Goal: Information Seeking & Learning: Learn about a topic

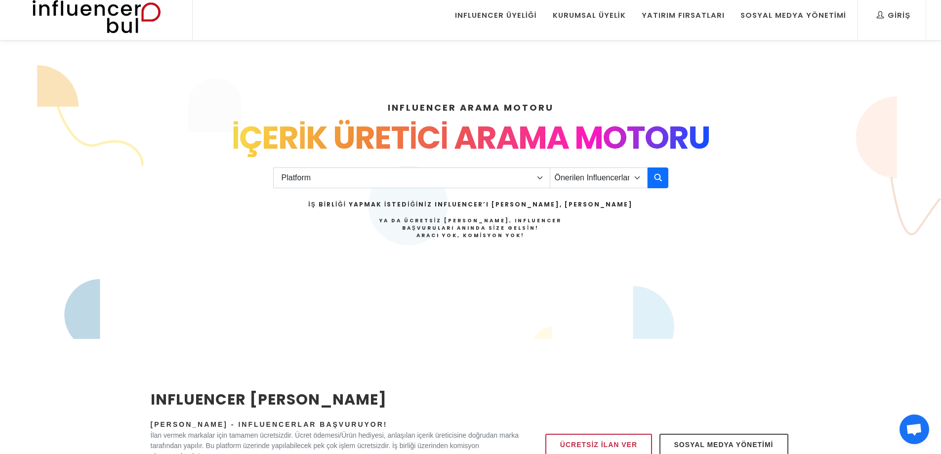
scroll to position [4, 0]
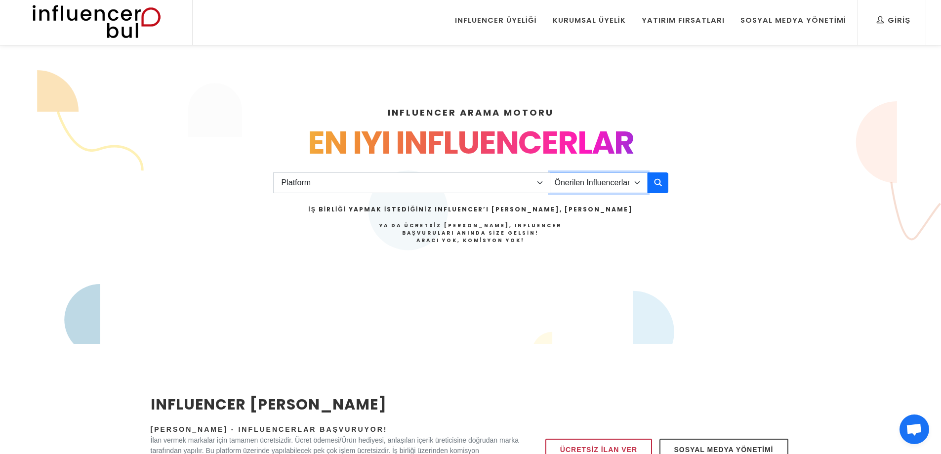
click at [583, 178] on select "Önerilen Influencerlar Aile & [PERSON_NAME] & [PERSON_NAME] [PERSON_NAME] & Giy…" at bounding box center [599, 182] width 98 height 21
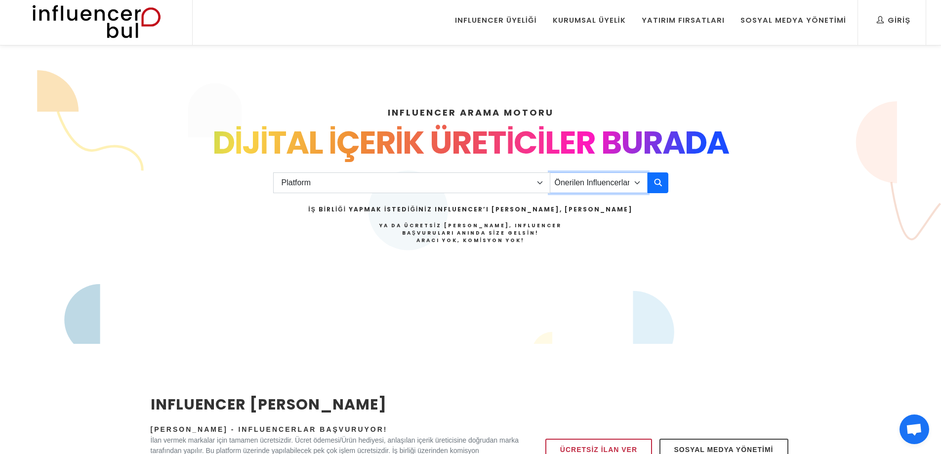
select select "33"
click at [550, 172] on select "Önerilen Influencerlar Aile & Çocuk & Ebeveyn Alışveriş & Giyim & Aksesuar Arab…" at bounding box center [599, 182] width 98 height 21
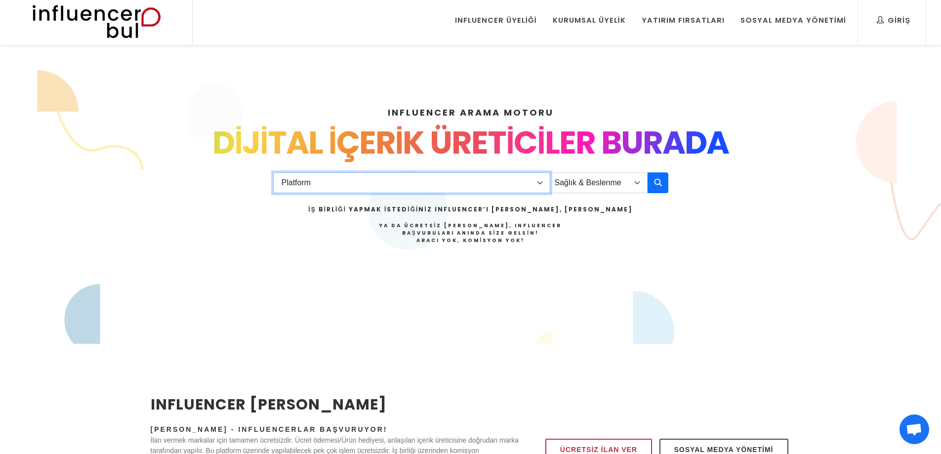
click at [355, 181] on select "Platform Instagram Facebook Youtube Tiktok Twitter Twitch" at bounding box center [411, 182] width 277 height 21
select select "1"
click at [273, 172] on select "Platform Instagram Facebook Youtube Tiktok Twitter Twitch" at bounding box center [411, 182] width 277 height 21
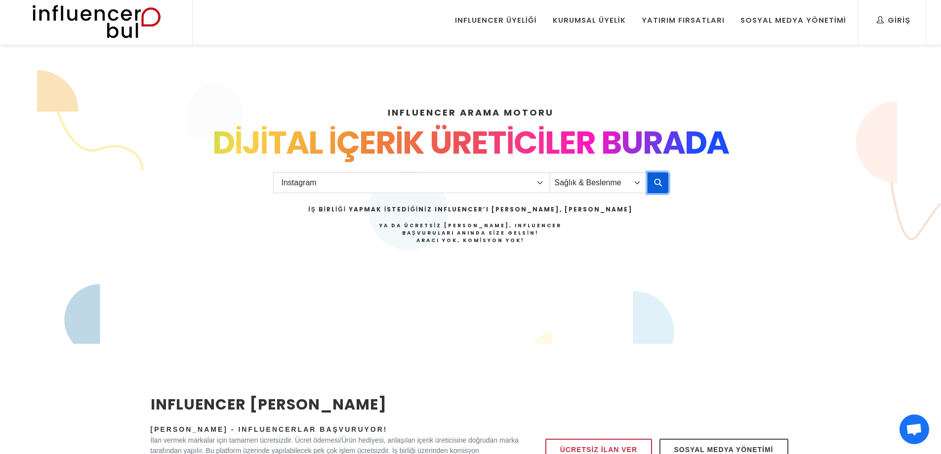
click at [662, 178] on button "button" at bounding box center [657, 182] width 21 height 21
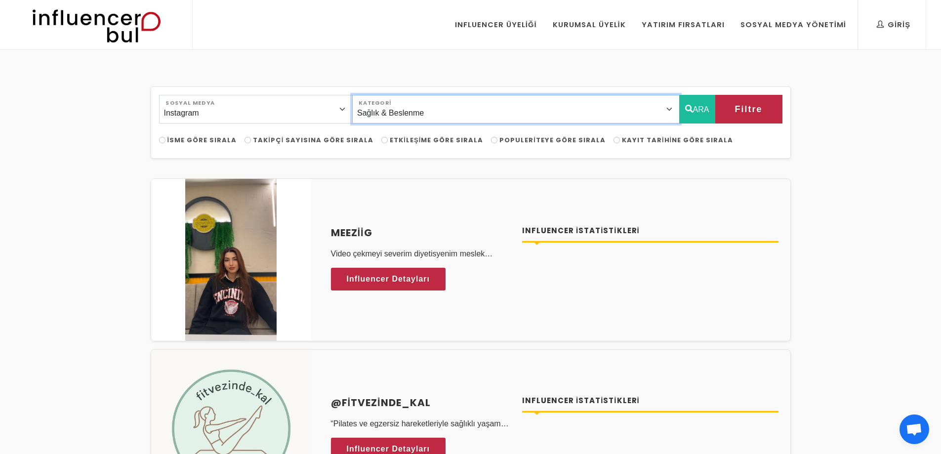
click at [573, 107] on select "Önerilen Influencerlar Aile & Çocuk & Ebeveyn Alışveriş & Giyim & Aksesuar Arab…" at bounding box center [515, 109] width 327 height 29
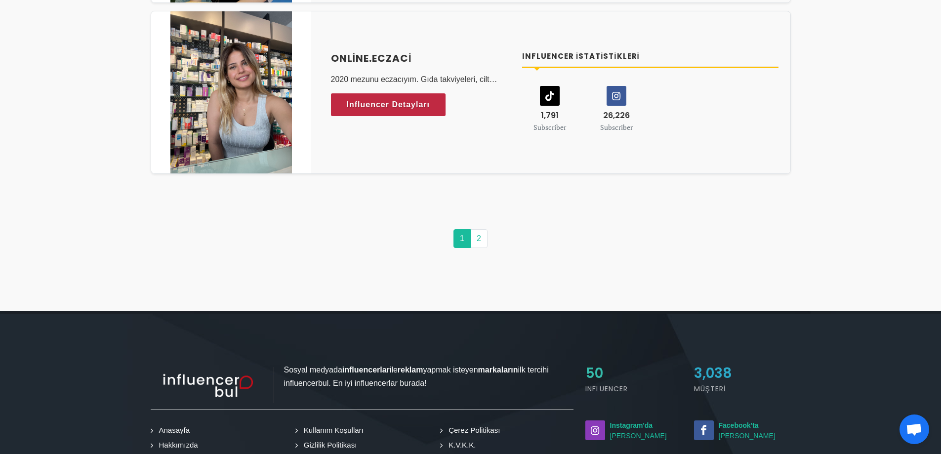
scroll to position [5047, 0]
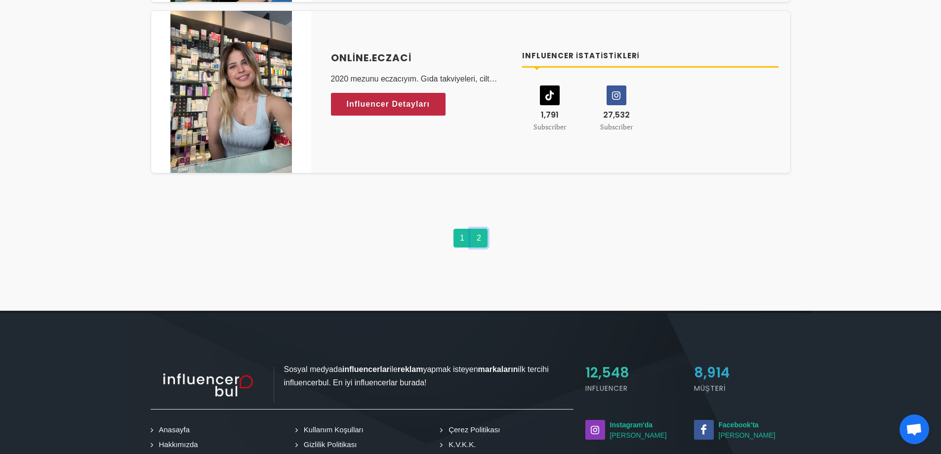
click at [478, 238] on link "2" at bounding box center [478, 238] width 17 height 19
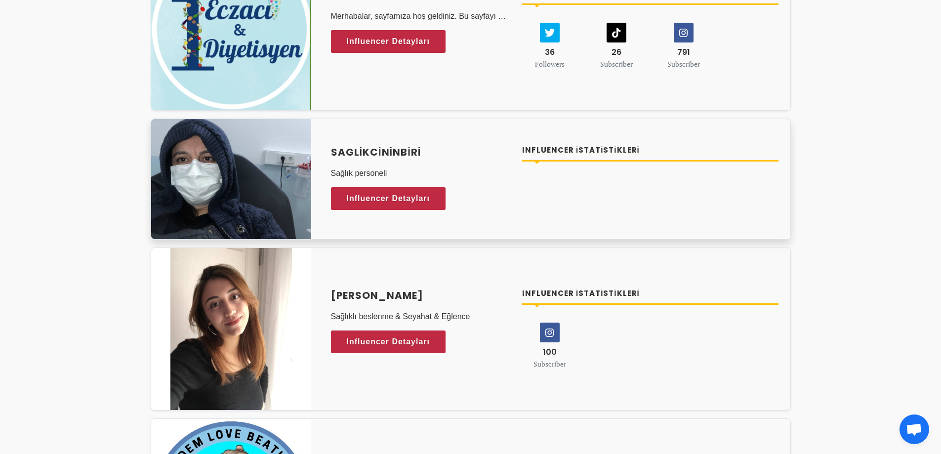
scroll to position [747, 0]
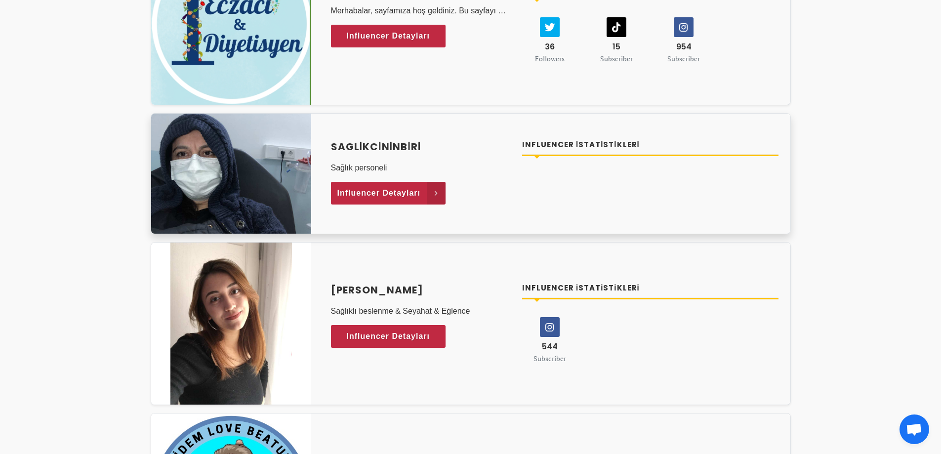
click at [417, 186] on span "Influencer Detayları" at bounding box center [378, 193] width 83 height 15
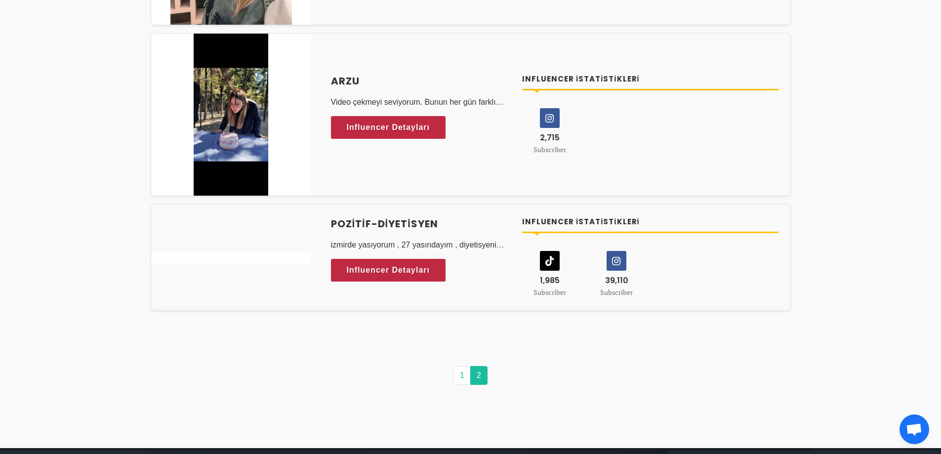
scroll to position [0, 0]
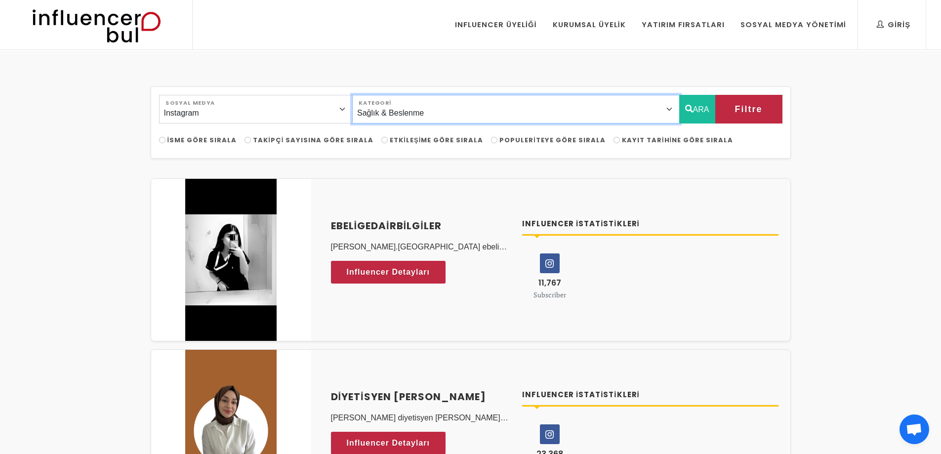
click at [461, 114] on select "Önerilen Influencerlar Aile & Çocuk & Ebeveyn Alışveriş & Giyim & Aksesuar Arab…" at bounding box center [515, 109] width 327 height 29
select select "0"
click at [373, 95] on select "Önerilen Influencerlar Aile & Çocuk & Ebeveyn Alışveriş & Giyim & Aksesuar Arab…" at bounding box center [515, 109] width 327 height 29
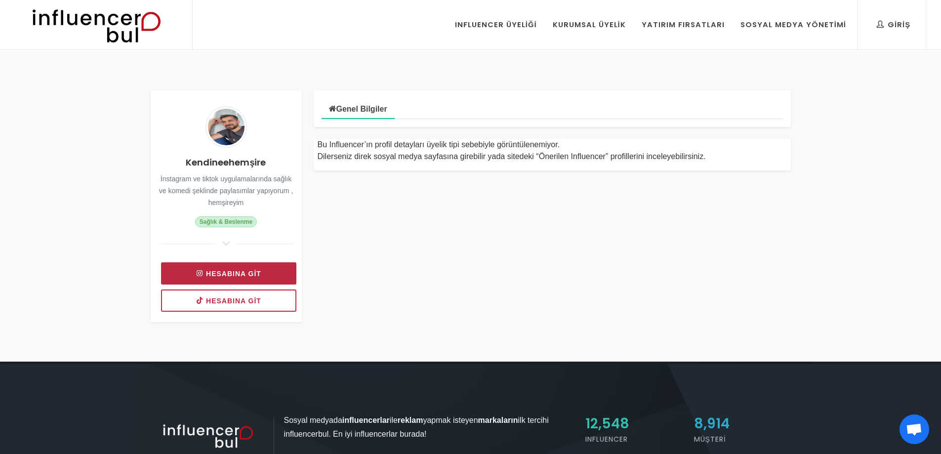
click at [249, 269] on link "Hesabına git" at bounding box center [228, 273] width 135 height 22
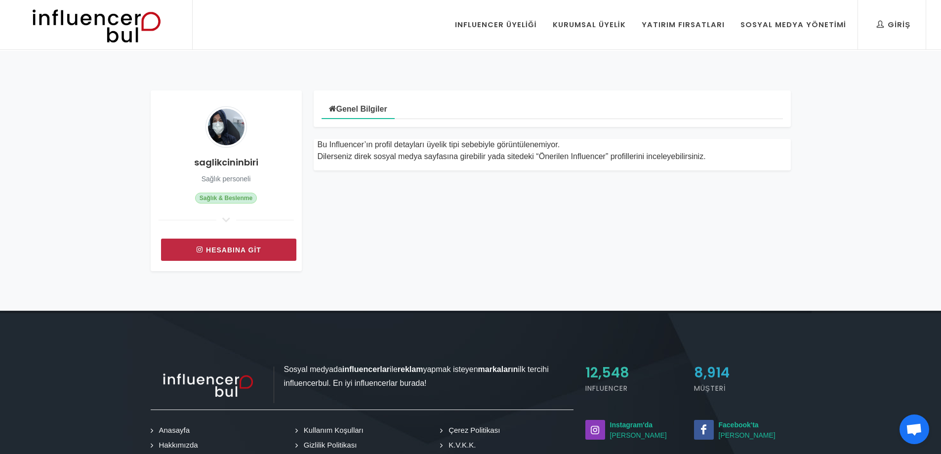
click at [244, 255] on link "Hesabına git" at bounding box center [228, 250] width 135 height 22
